Goal: Information Seeking & Learning: Learn about a topic

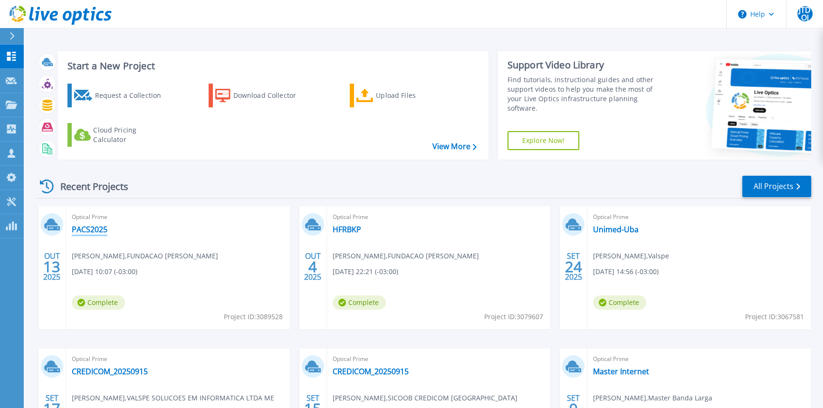
click at [95, 229] on link "PACS2025" at bounding box center [90, 230] width 36 height 10
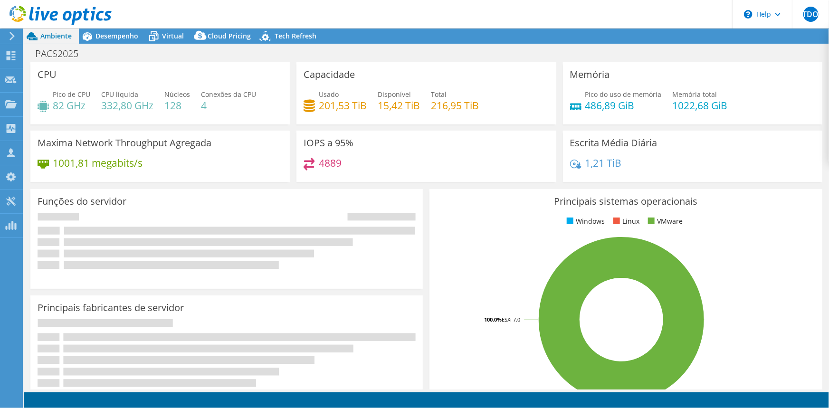
select select "USD"
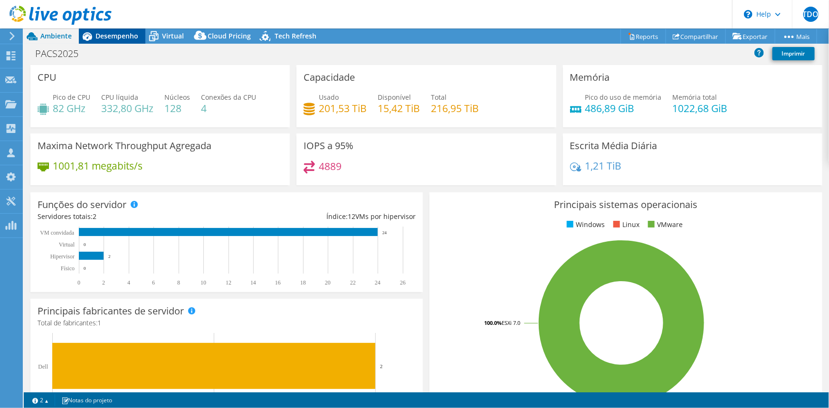
click at [113, 38] on span "Desempenho" at bounding box center [116, 35] width 43 height 9
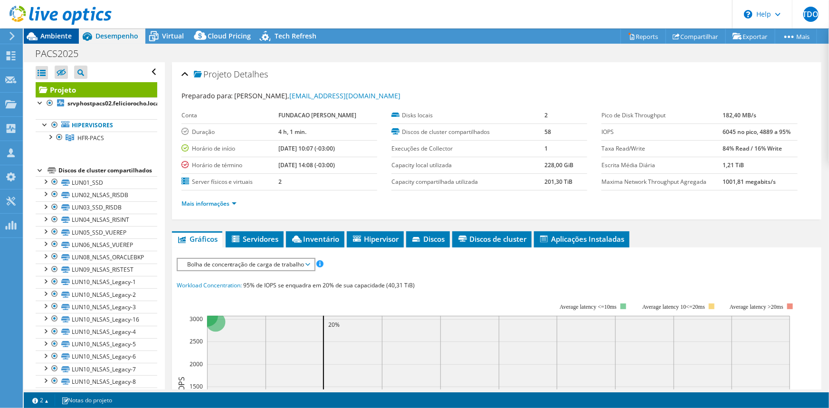
click at [54, 38] on span "Ambiente" at bounding box center [55, 35] width 31 height 9
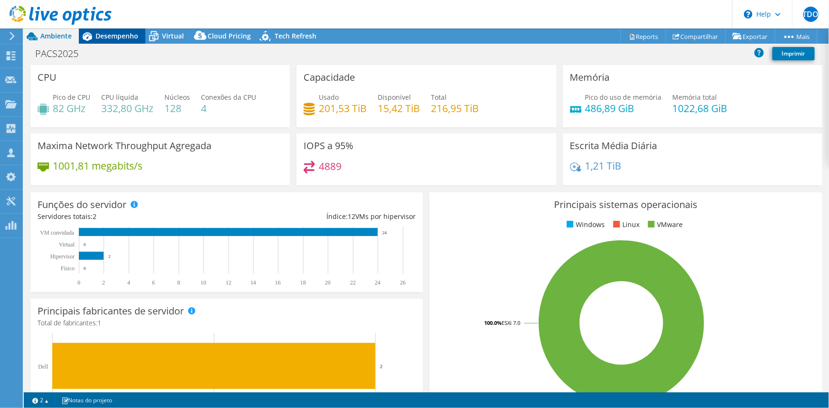
click at [121, 35] on span "Desempenho" at bounding box center [116, 35] width 43 height 9
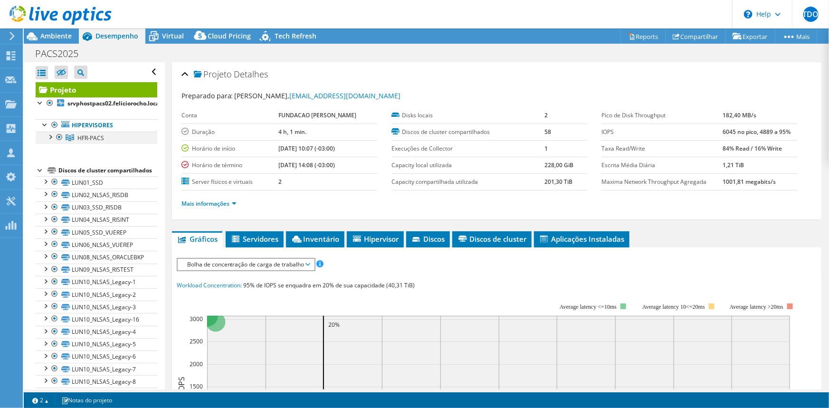
click at [48, 136] on div at bounding box center [50, 137] width 10 height 10
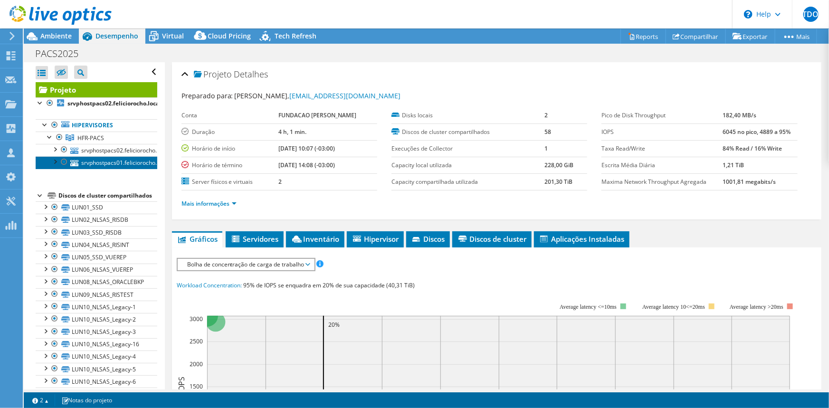
click at [109, 159] on link "srvphostpacs01.feliciorocho.local" at bounding box center [97, 162] width 122 height 12
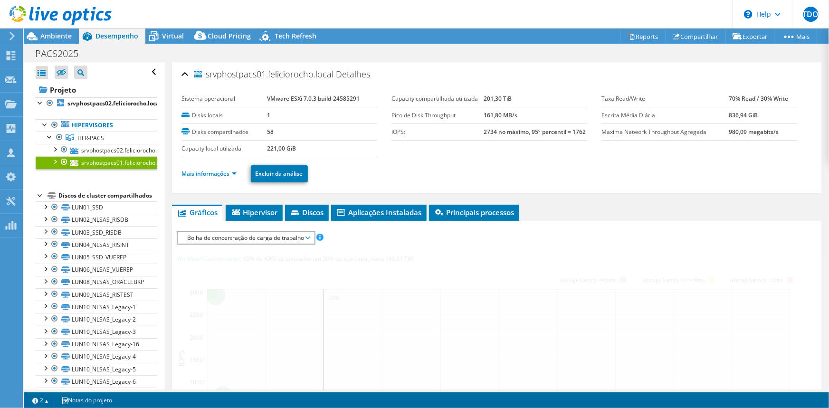
click at [228, 201] on div "srvphostpacs01.feliciorocho.local Detalhes Sistema operacional VMware ESXi 7.0.…" at bounding box center [497, 355] width 664 height 586
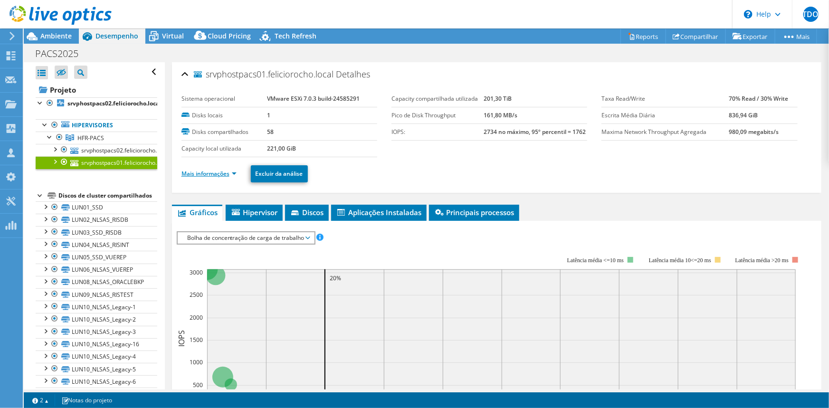
click at [229, 171] on link "Mais informações" at bounding box center [208, 174] width 55 height 8
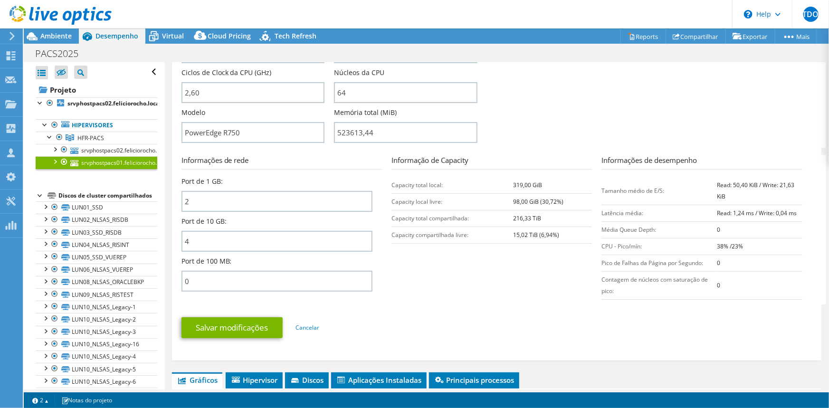
scroll to position [86, 0]
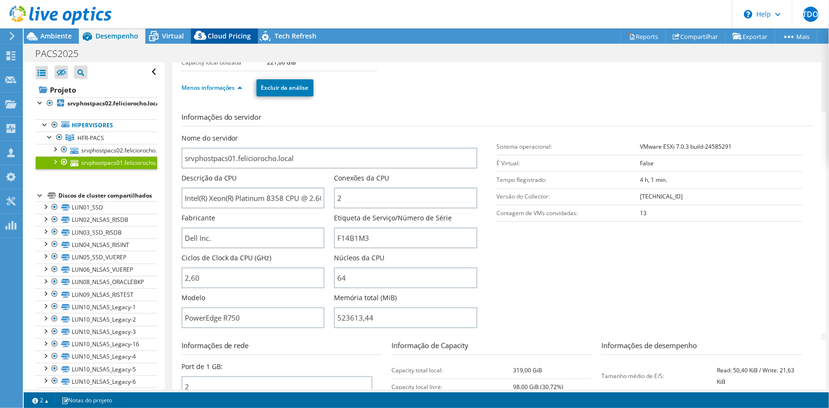
drag, startPoint x: 166, startPoint y: 35, endPoint x: 209, endPoint y: 43, distance: 43.5
click at [166, 35] on span "Virtual" at bounding box center [173, 35] width 22 height 9
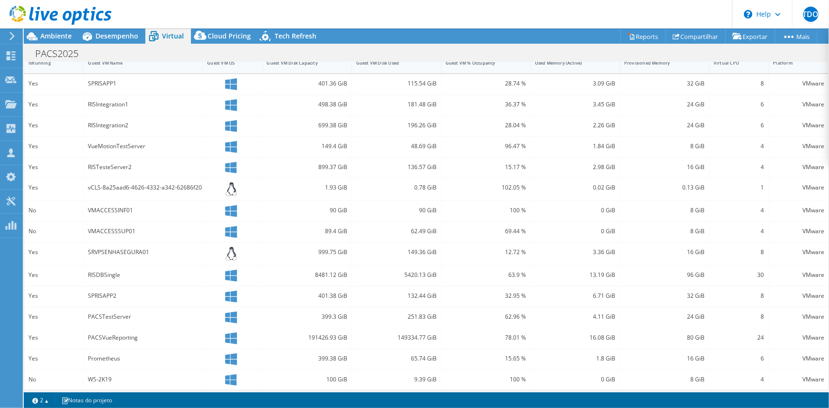
scroll to position [230, 0]
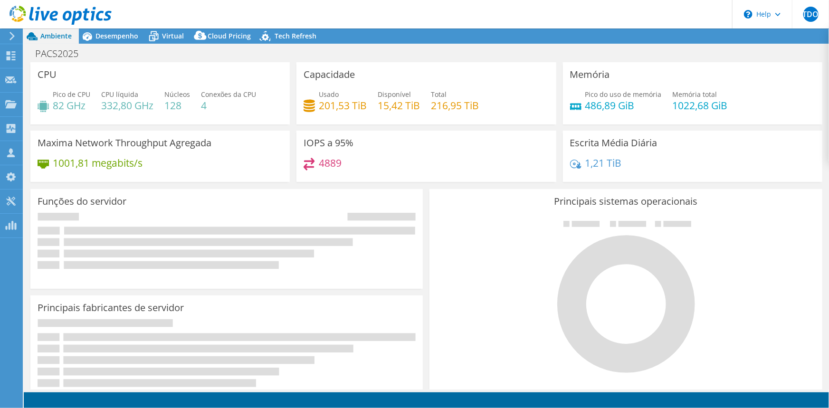
select select "USD"
